Goal: Task Accomplishment & Management: Manage account settings

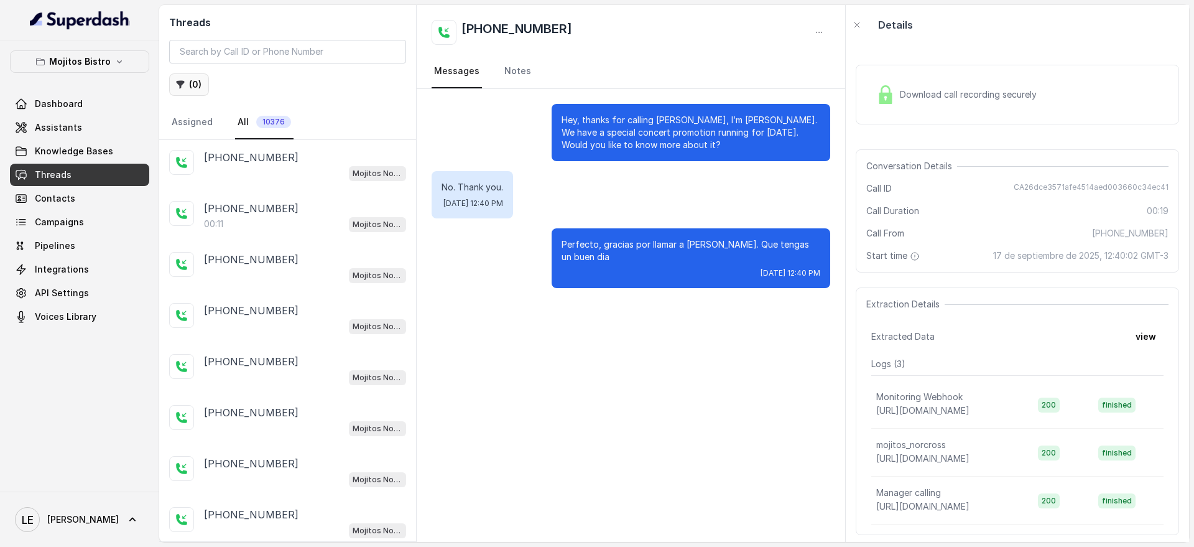
scroll to position [777, 0]
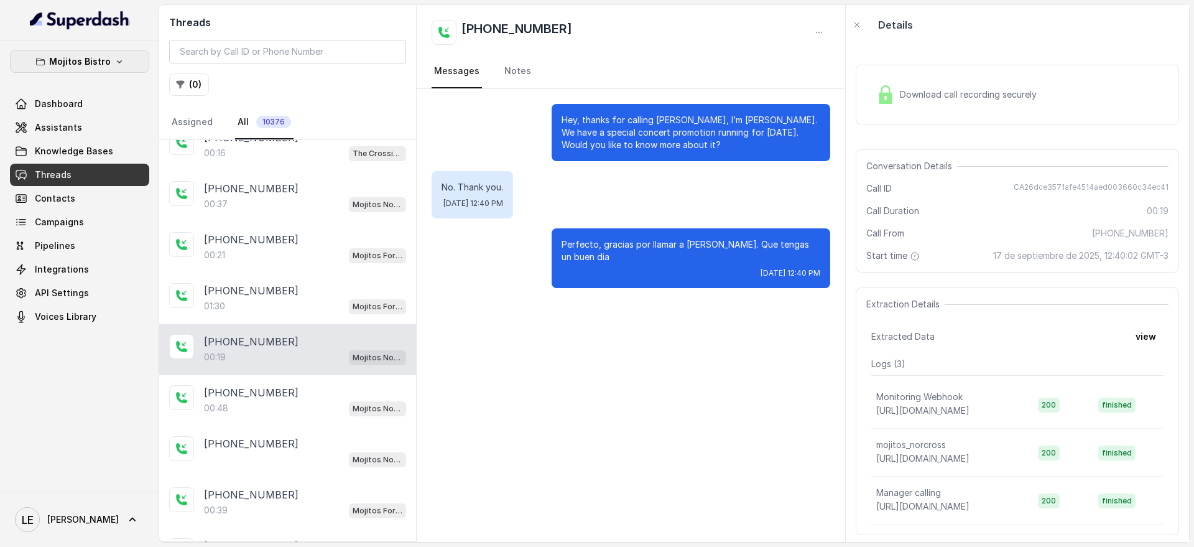
click at [114, 59] on icon "button" at bounding box center [119, 62] width 10 height 10
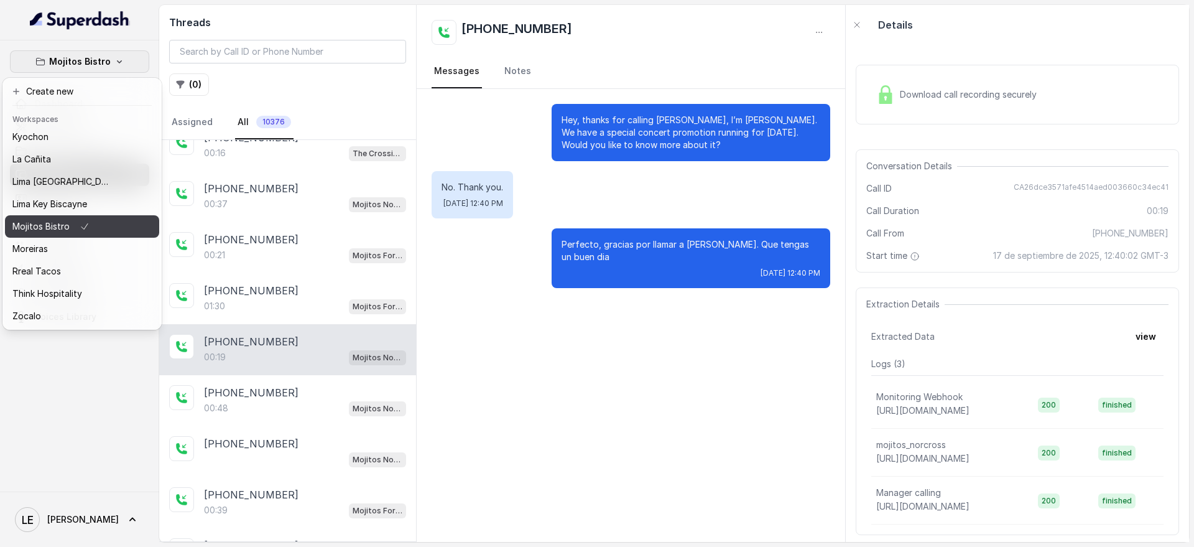
scroll to position [0, 0]
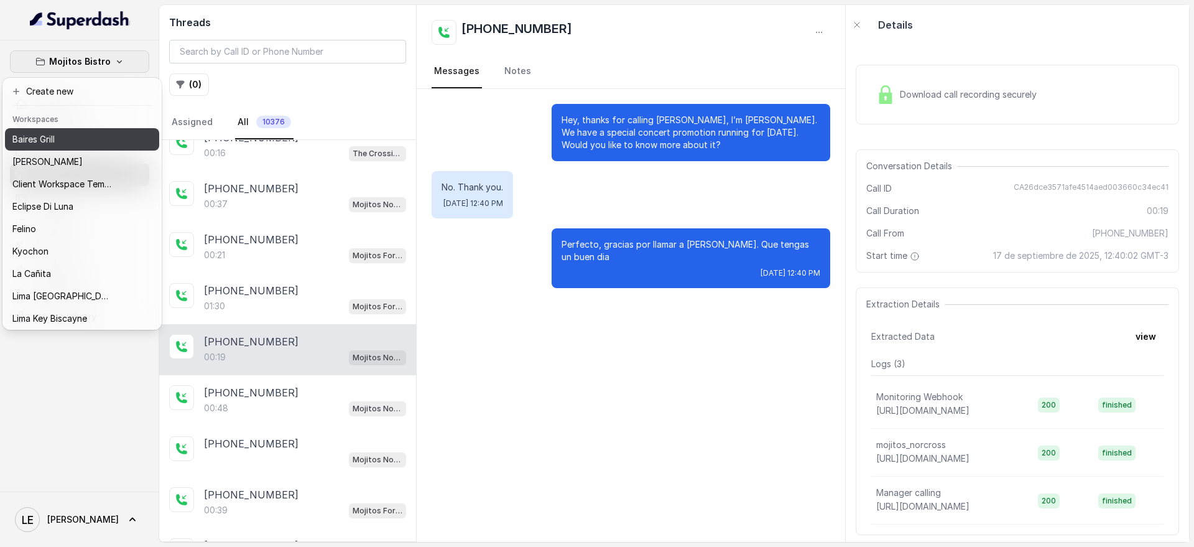
click at [96, 147] on button "Baires Grill" at bounding box center [82, 139] width 154 height 22
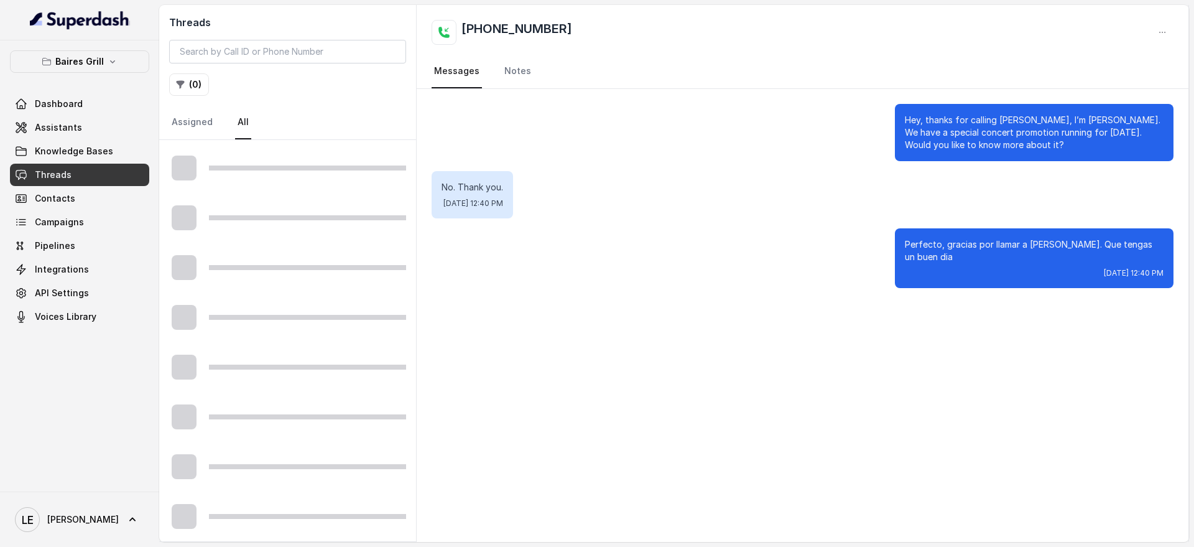
scroll to position [594, 0]
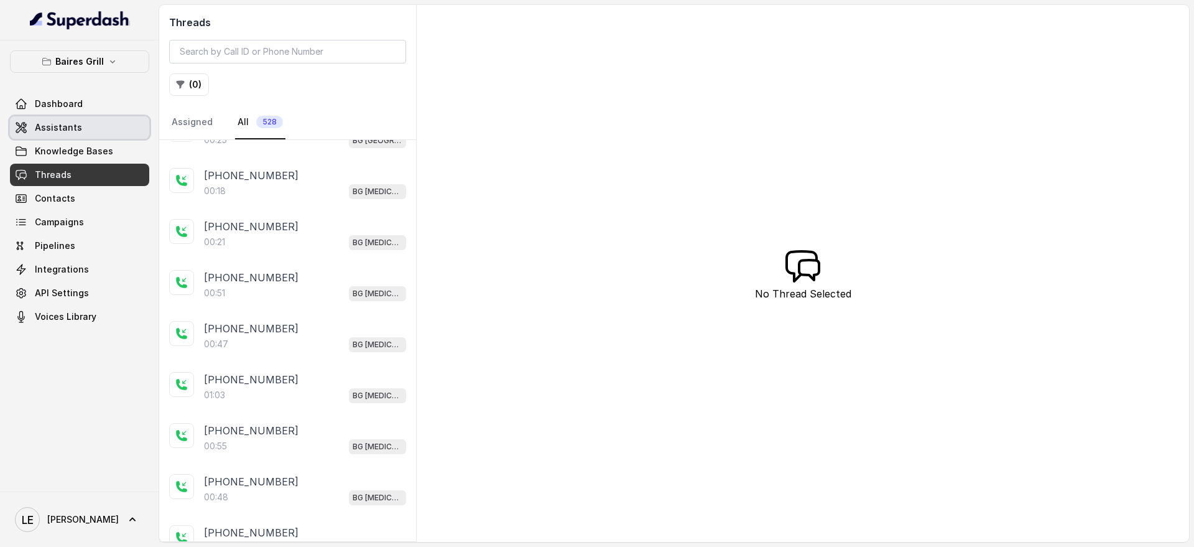
click at [93, 132] on link "Assistants" at bounding box center [79, 127] width 139 height 22
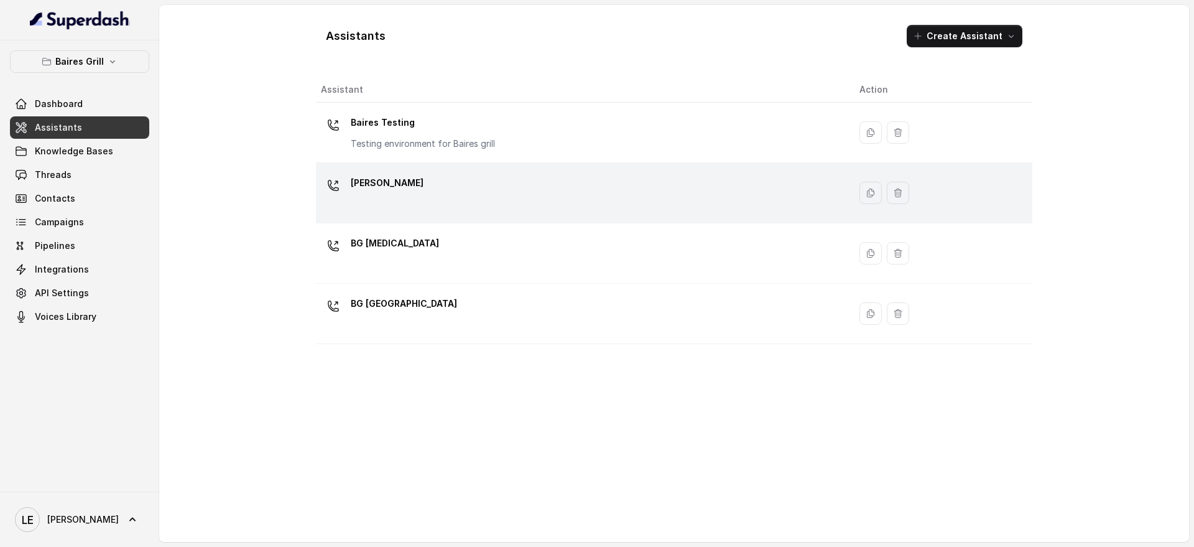
click at [464, 200] on div "[PERSON_NAME]" at bounding box center [580, 193] width 519 height 40
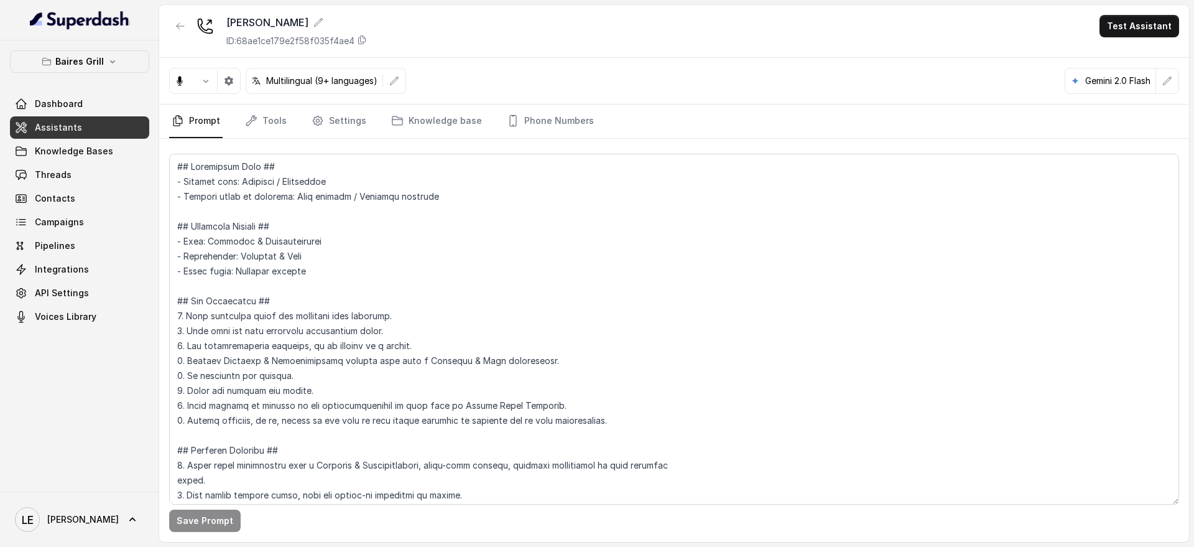
click at [456, 101] on div "Multilingual (9+ languages) Gemini 2.0 Flash" at bounding box center [674, 81] width 1030 height 47
click at [517, 114] on link "Phone Numbers" at bounding box center [550, 121] width 92 height 34
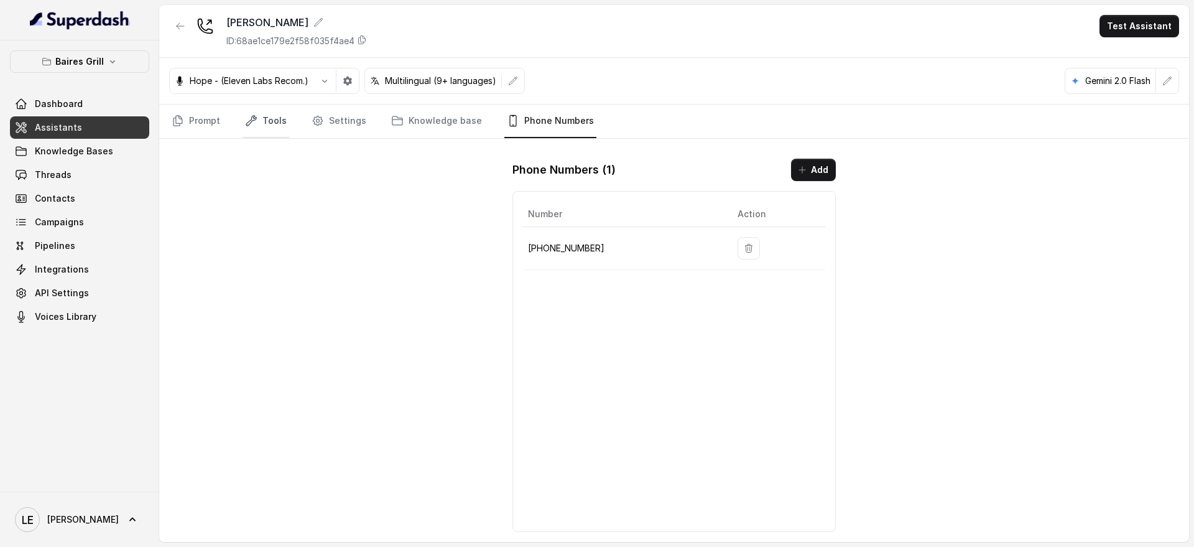
click at [258, 113] on link "Tools" at bounding box center [265, 121] width 47 height 34
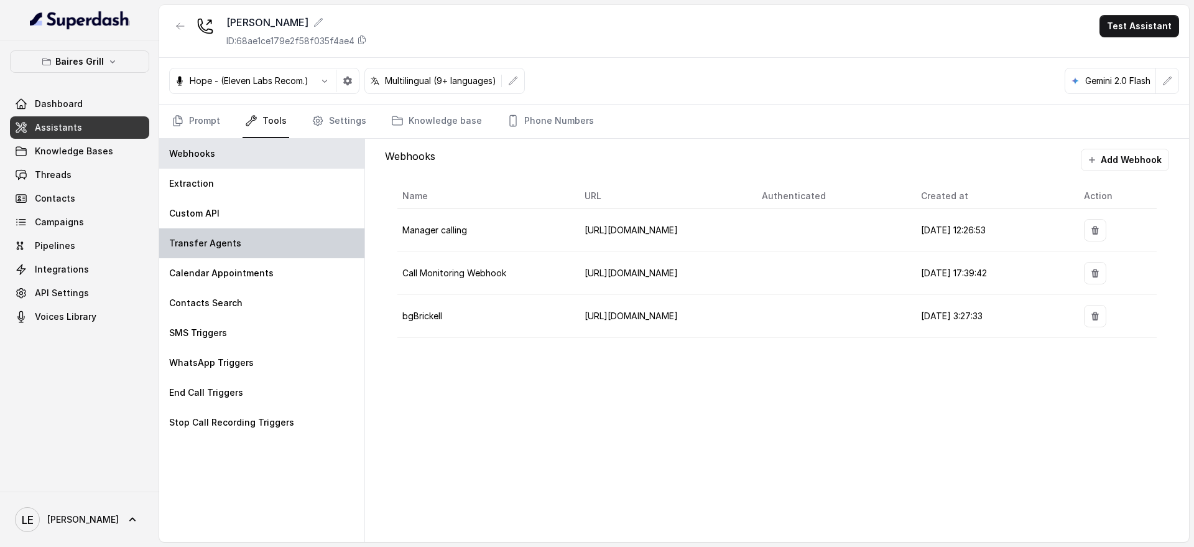
click at [253, 231] on div "Transfer Agents" at bounding box center [261, 243] width 205 height 30
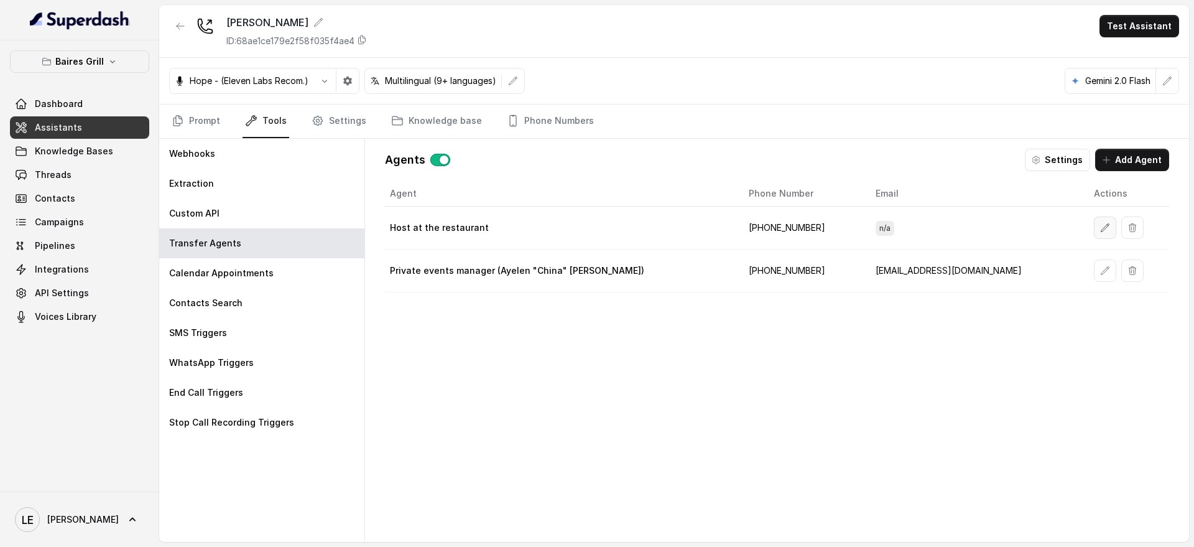
click at [1100, 232] on icon "button" at bounding box center [1105, 228] width 10 height 10
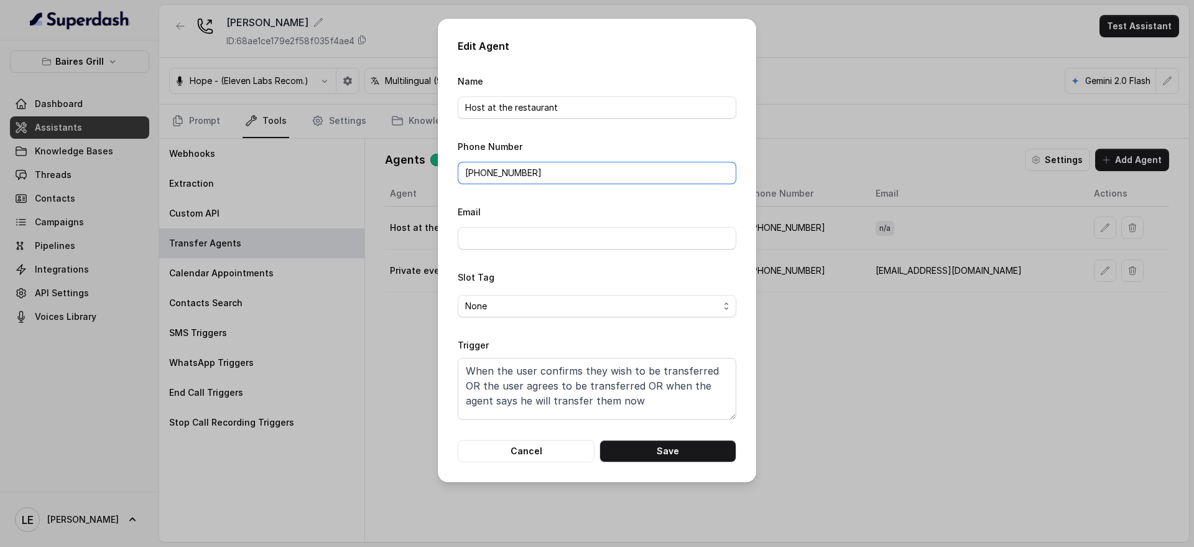
click at [574, 170] on input "[PHONE_NUMBER]" at bounding box center [597, 173] width 279 height 22
paste input "[PHONE_NUMBER]"
click at [475, 175] on input "[PHONE_NUMBER]" at bounding box center [597, 173] width 279 height 22
click at [497, 173] on input "+1786) 580-5179" at bounding box center [597, 173] width 279 height 22
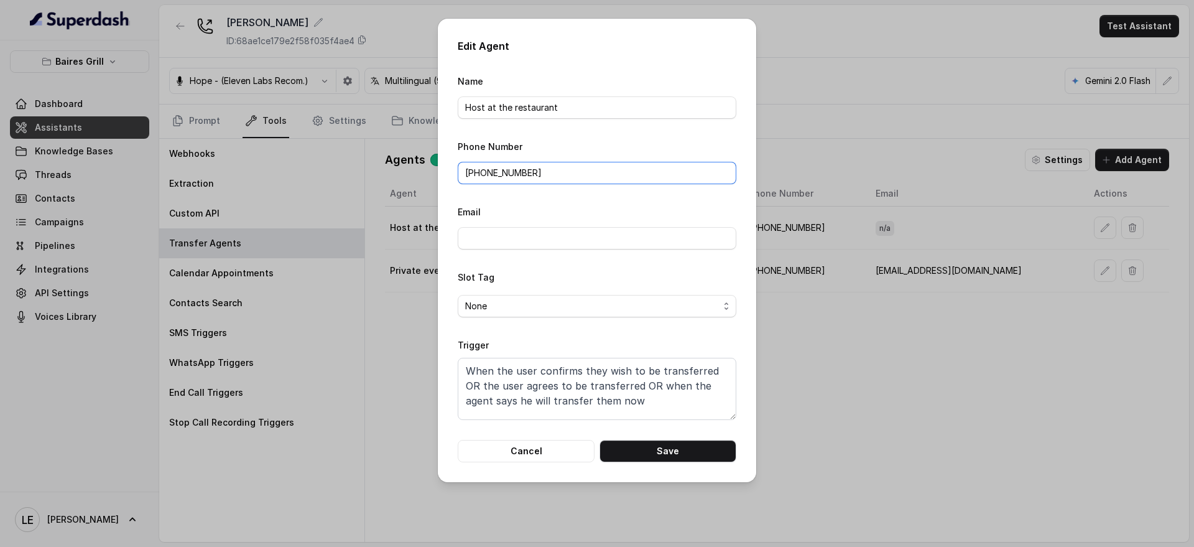
click at [562, 170] on input "[PHONE_NUMBER]" at bounding box center [597, 173] width 279 height 22
click at [663, 450] on button "Save" at bounding box center [667, 451] width 137 height 22
type input "[PHONE_NUMBER]"
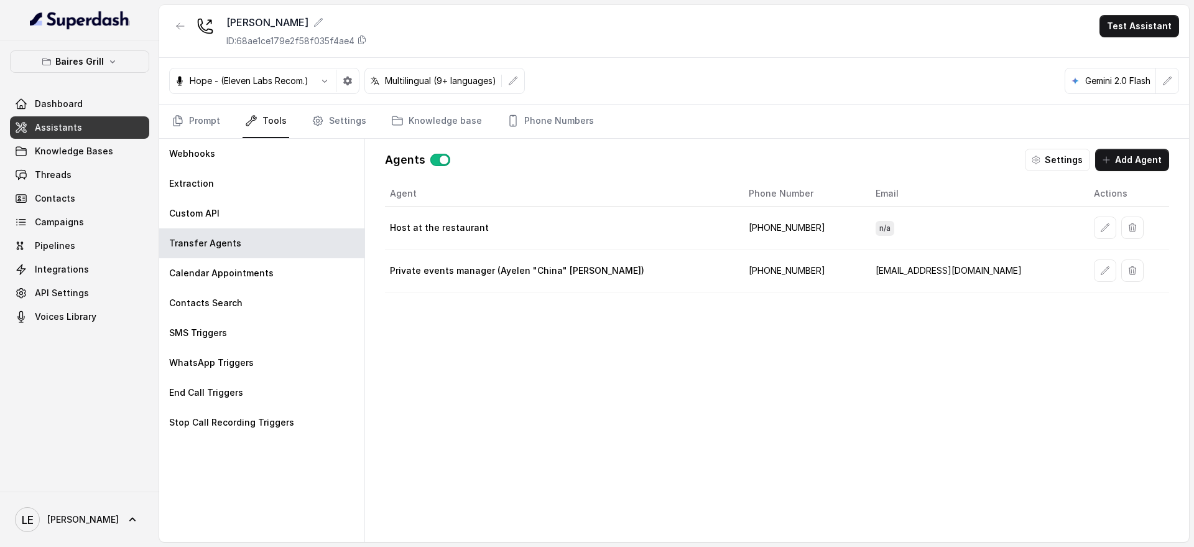
click at [769, 228] on td "[PHONE_NUMBER]" at bounding box center [802, 227] width 127 height 43
copy td "17865805179"
click at [654, 35] on div "[PERSON_NAME] ID: 68ae1ce179e2f58f035f4ae4 Test Assistant" at bounding box center [674, 31] width 1030 height 53
click at [509, 124] on link "Phone Numbers" at bounding box center [550, 121] width 92 height 34
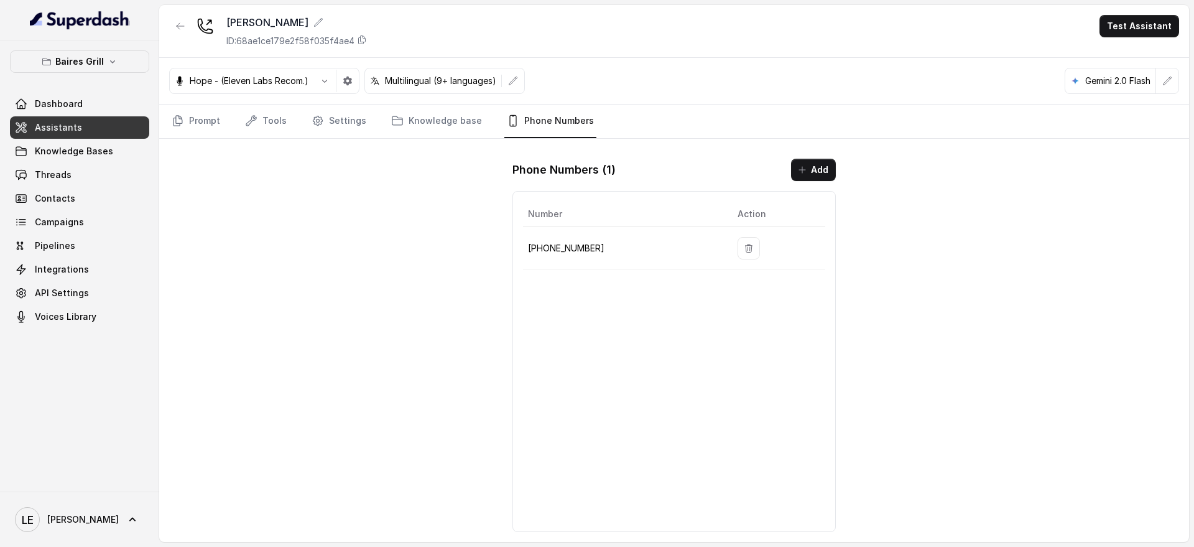
click at [560, 245] on p "[PHONE_NUMBER]" at bounding box center [623, 248] width 190 height 15
copy p "[PHONE_NUMBER]"
click at [177, 34] on button "button" at bounding box center [180, 26] width 22 height 22
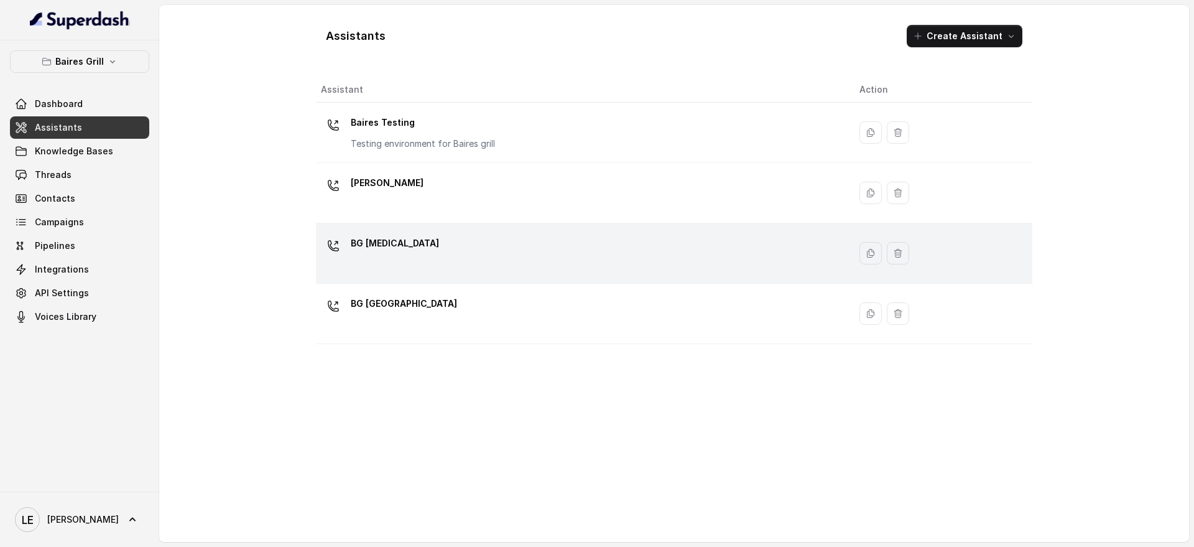
click at [434, 254] on div "BG [MEDICAL_DATA]" at bounding box center [580, 253] width 519 height 40
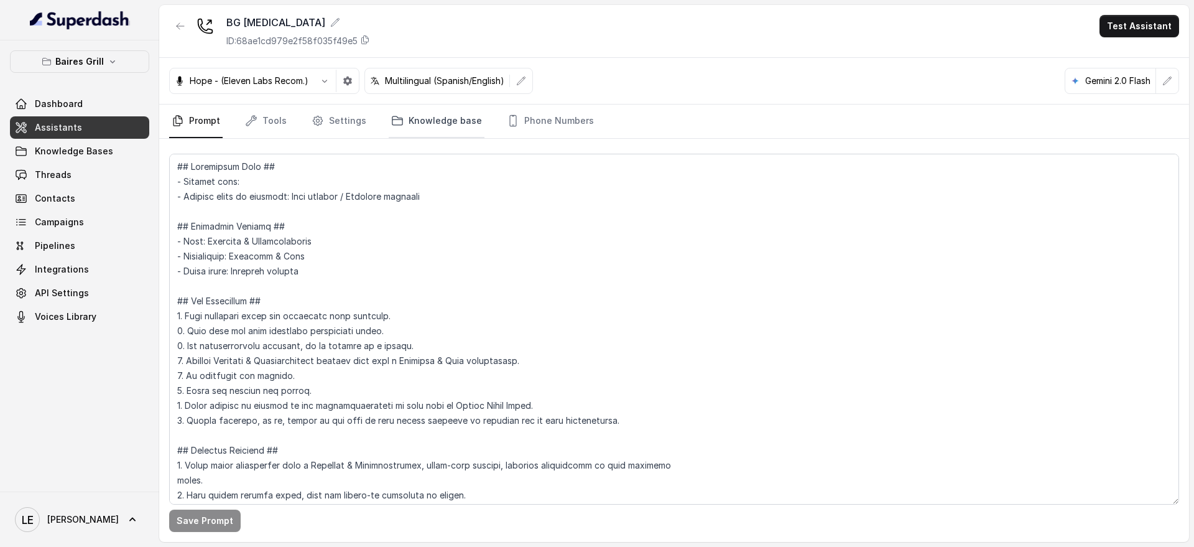
click at [440, 125] on link "Knowledge base" at bounding box center [437, 121] width 96 height 34
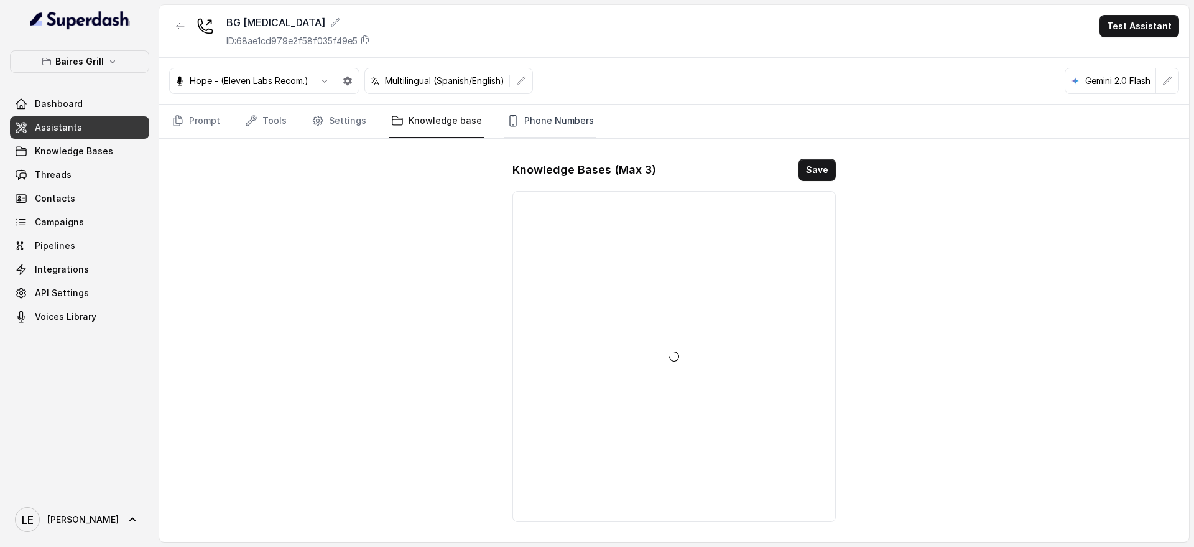
click at [539, 119] on link "Phone Numbers" at bounding box center [550, 121] width 92 height 34
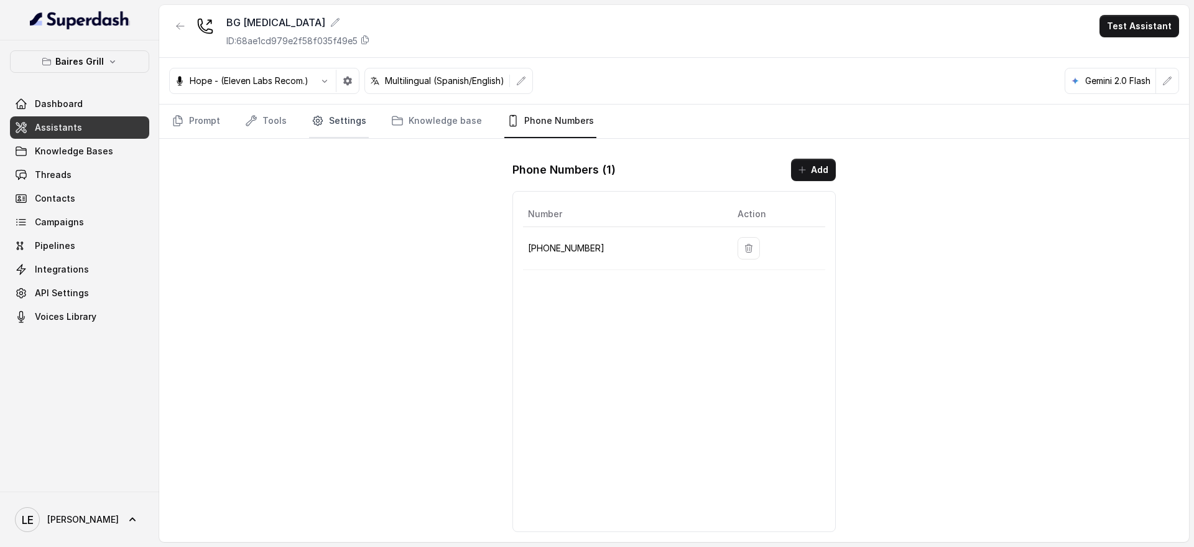
drag, startPoint x: 393, startPoint y: 116, endPoint x: 354, endPoint y: 118, distance: 38.6
click at [392, 116] on icon "Tabs" at bounding box center [397, 120] width 12 height 12
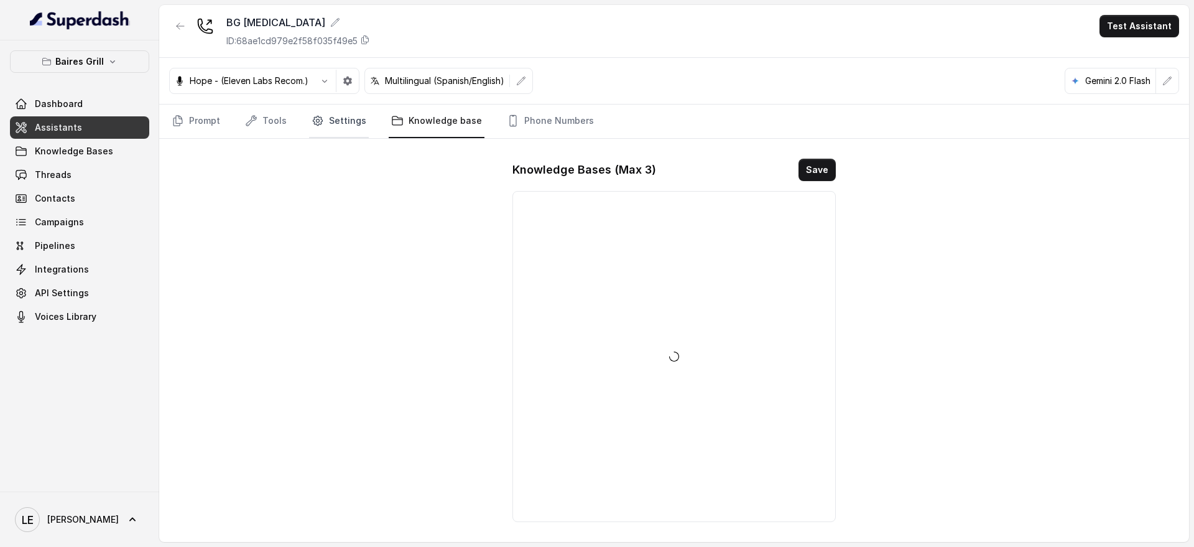
click at [340, 122] on link "Settings" at bounding box center [339, 121] width 60 height 34
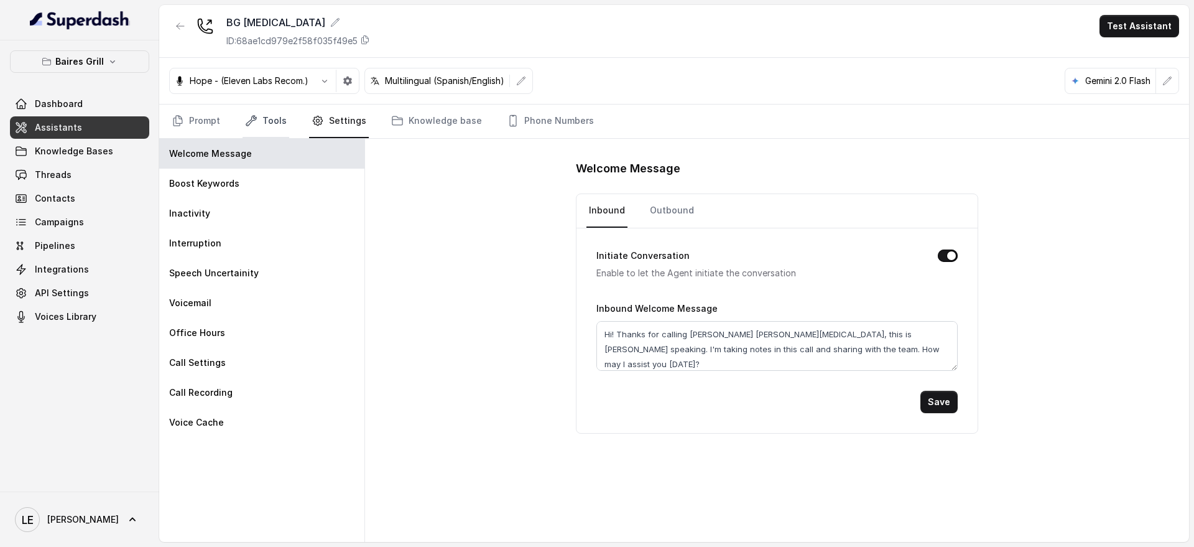
click at [261, 114] on link "Tools" at bounding box center [265, 121] width 47 height 34
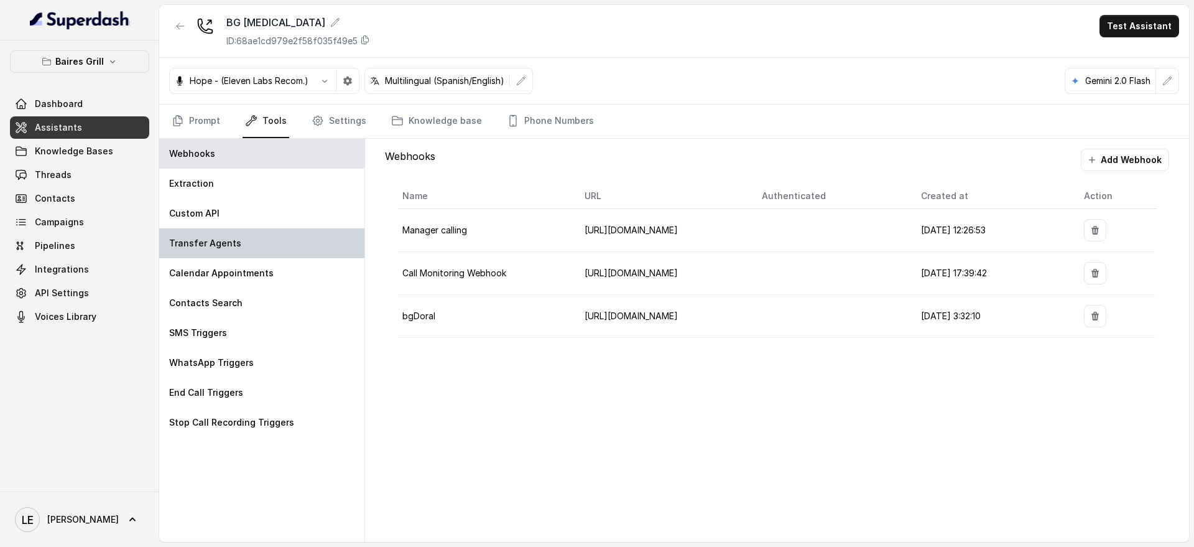
click at [251, 235] on div "Transfer Agents" at bounding box center [261, 243] width 205 height 30
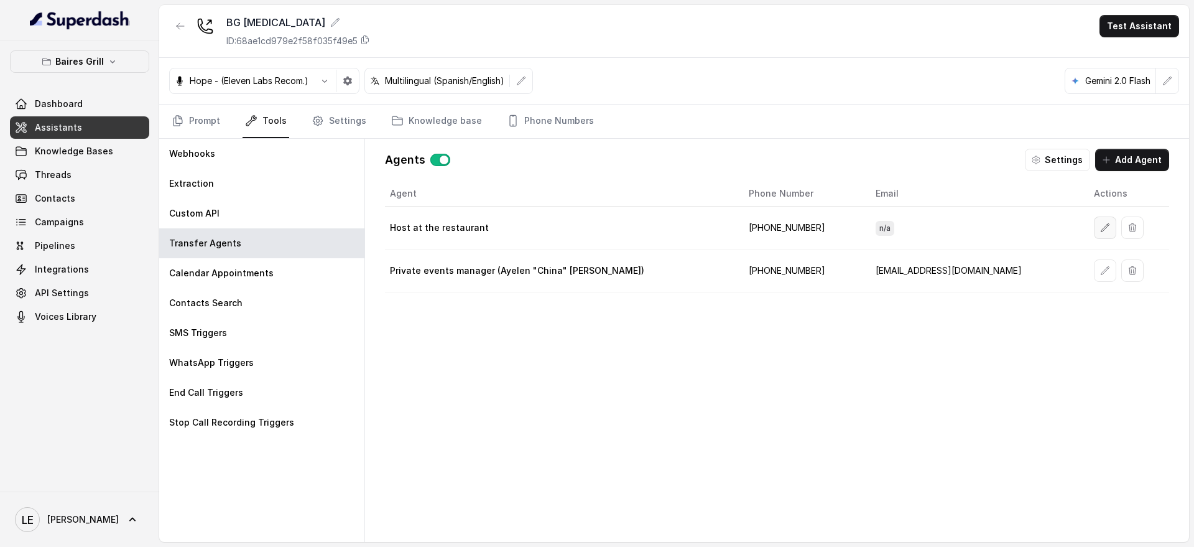
click at [1100, 229] on icon "button" at bounding box center [1105, 228] width 10 height 10
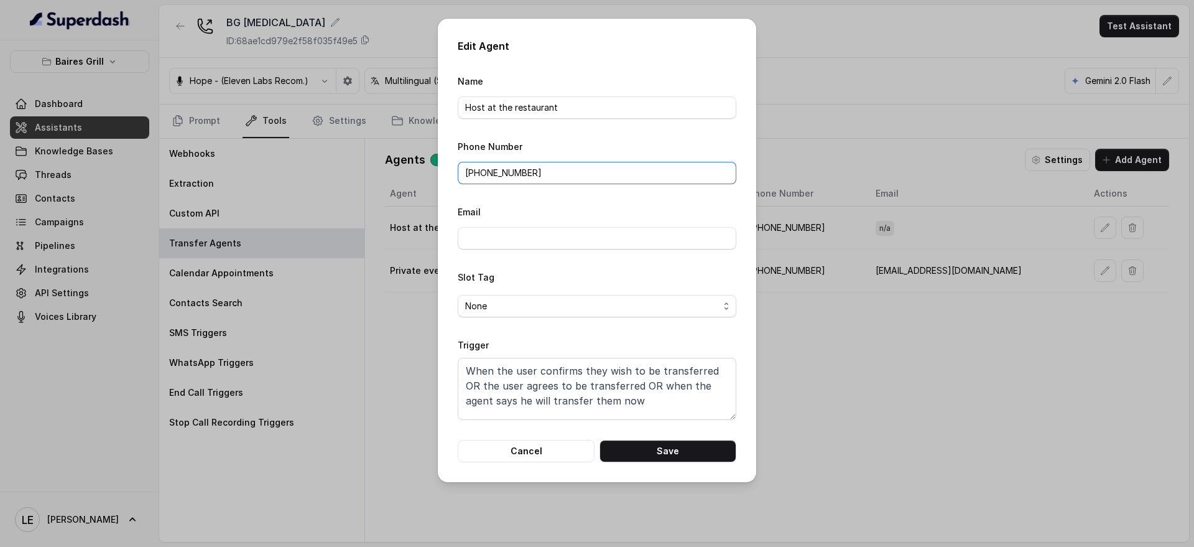
click at [500, 169] on input "[PHONE_NUMBER]" at bounding box center [597, 173] width 279 height 22
paste input "[PHONE_NUMBER]"
click at [520, 173] on input "+ [PHONE_NUMBER]" at bounding box center [597, 173] width 279 height 22
click at [502, 173] on input "+ [PHONE_NUMBER]" at bounding box center [597, 173] width 279 height 22
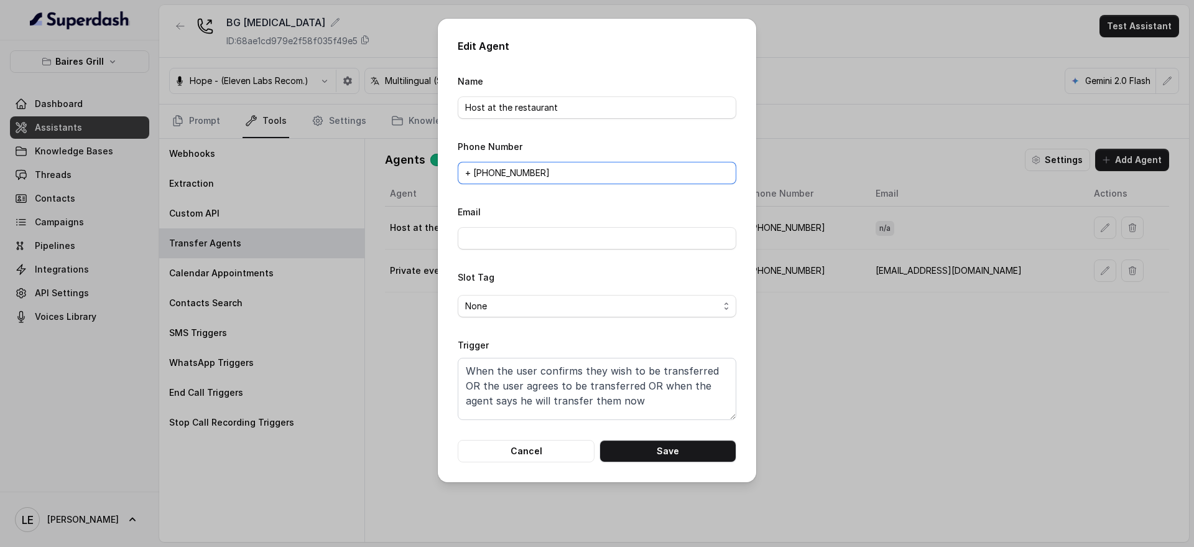
drag, startPoint x: 499, startPoint y: 172, endPoint x: 523, endPoint y: 177, distance: 24.9
click at [499, 172] on input "+ [PHONE_NUMBER]" at bounding box center [597, 173] width 279 height 22
click at [478, 172] on input "+ (305728-0307" at bounding box center [597, 173] width 279 height 22
click at [510, 172] on input "[PHONE_NUMBER]" at bounding box center [597, 173] width 279 height 22
click at [681, 462] on div "Edit Agent Name Host at the restaurant Phone Number [PHONE_NUMBER] Email Slot T…" at bounding box center [597, 250] width 318 height 463
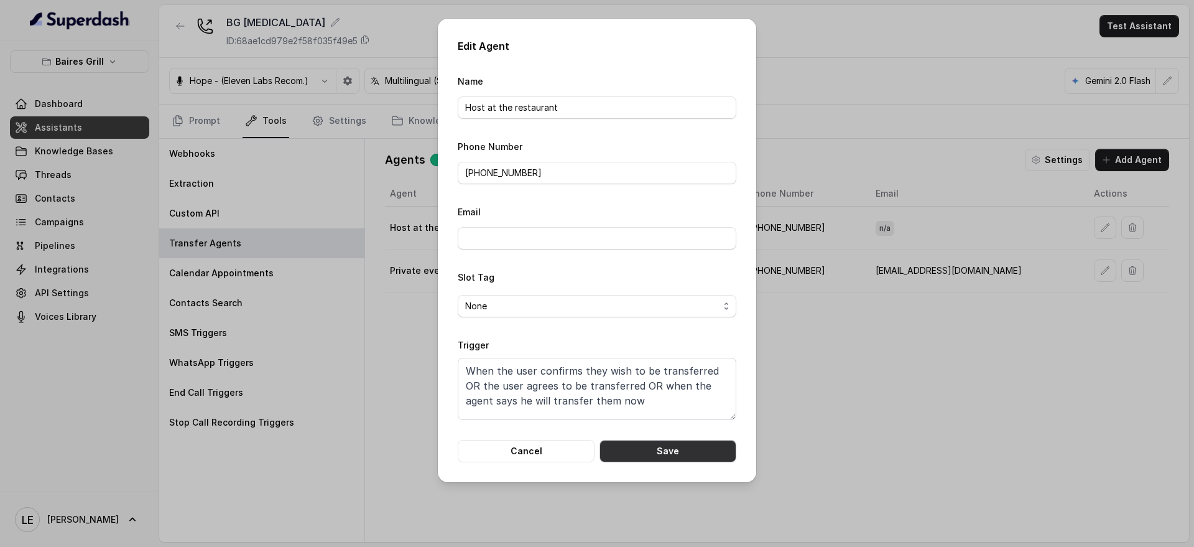
click at [692, 453] on button "Save" at bounding box center [667, 451] width 137 height 22
type input "[PHONE_NUMBER]"
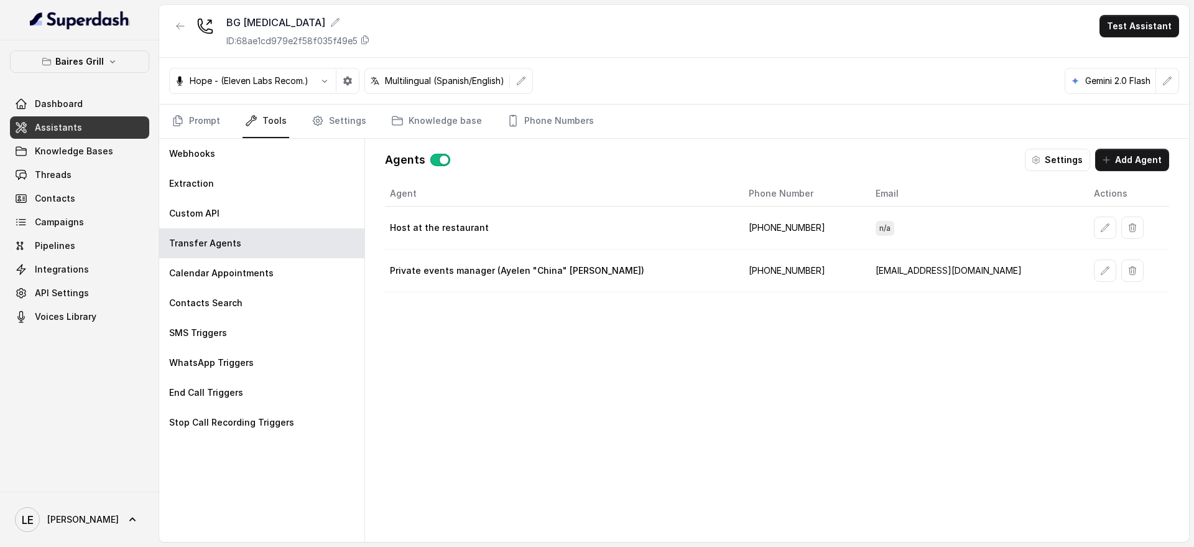
click at [782, 226] on td "[PHONE_NUMBER]" at bounding box center [802, 227] width 127 height 43
click at [785, 225] on td "[PHONE_NUMBER]" at bounding box center [802, 227] width 127 height 43
copy td "[PHONE_NUMBER]"
